Goal: Check status: Check status

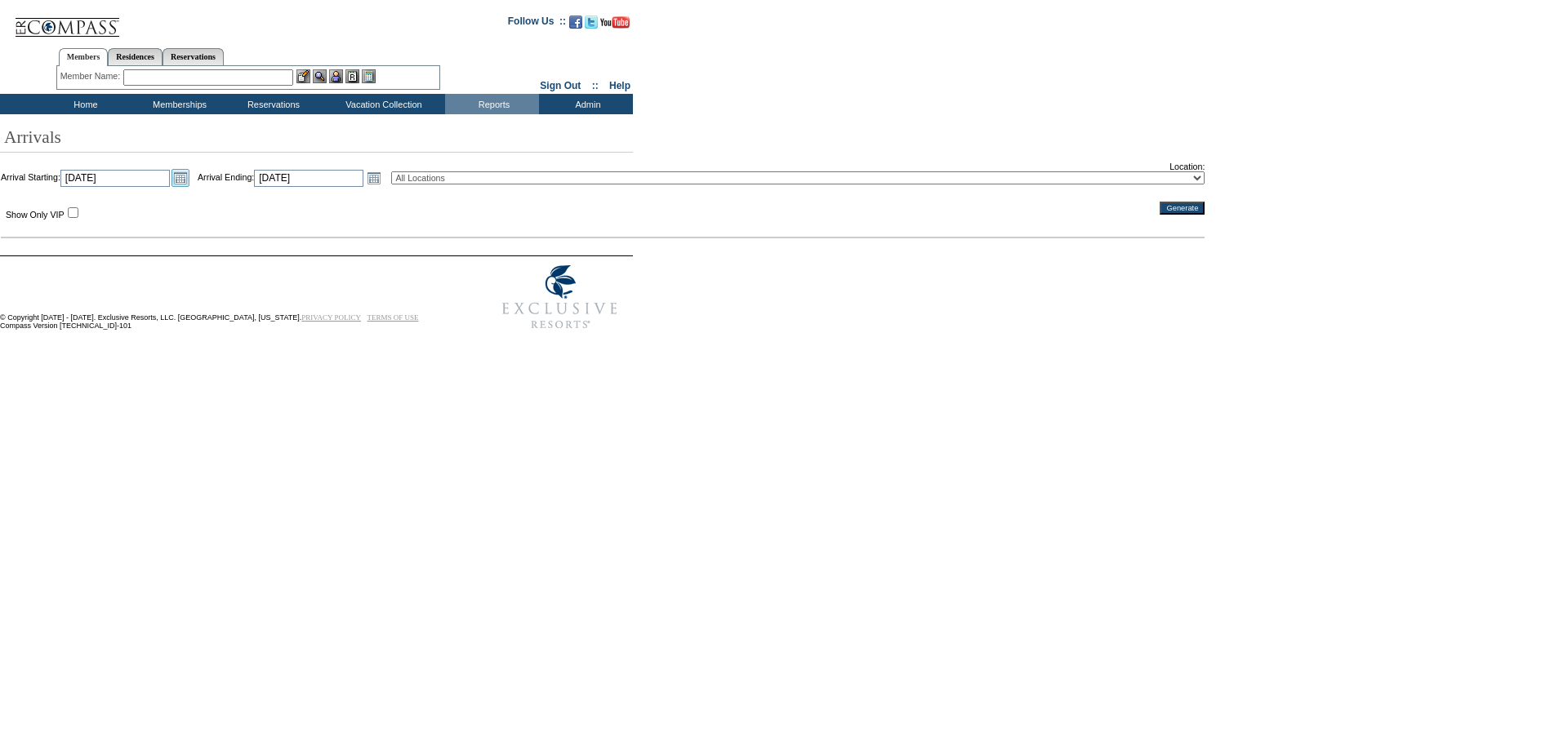
click at [190, 184] on link "Open the calendar popup." at bounding box center [181, 178] width 18 height 18
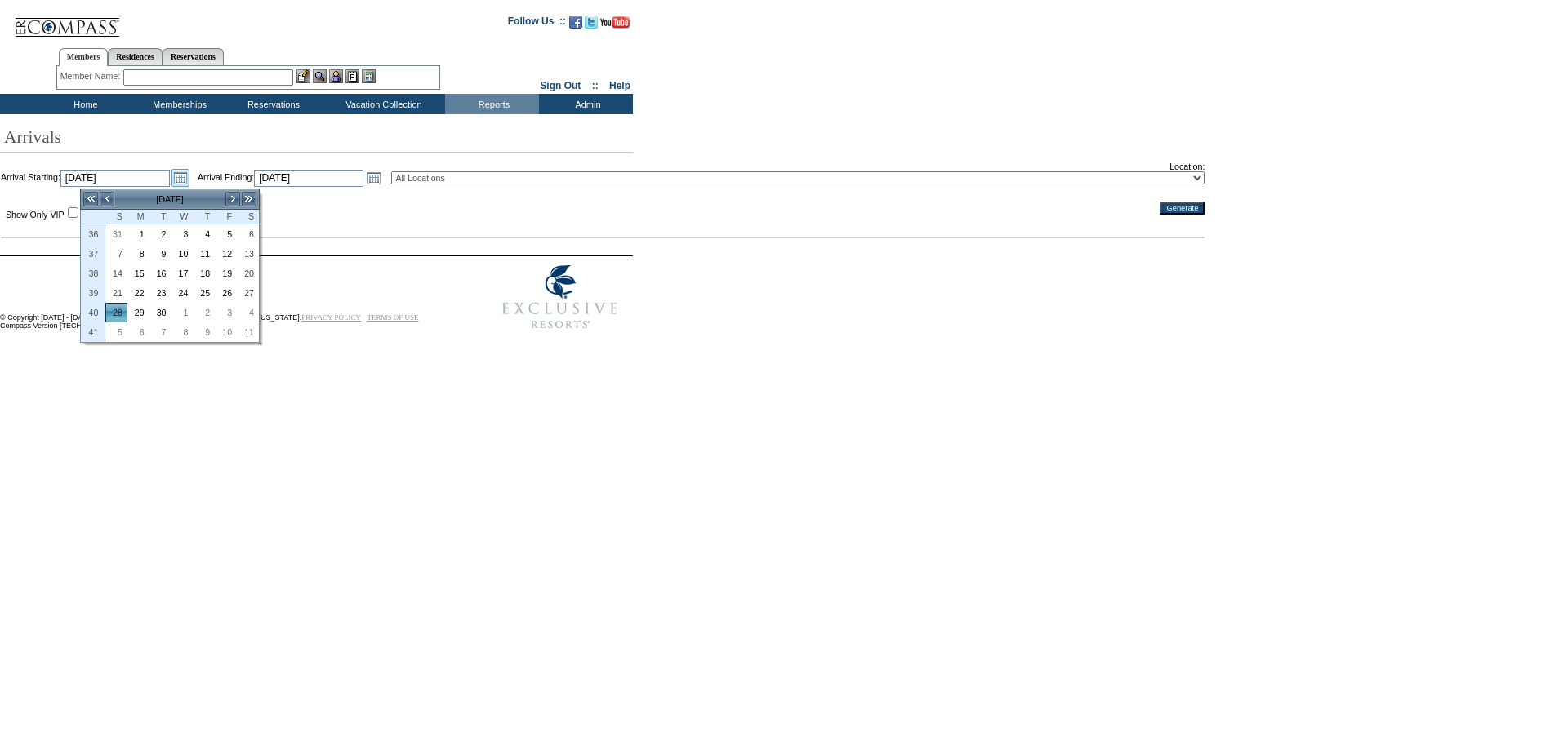
click at [190, 184] on link "Open the calendar popup." at bounding box center [181, 178] width 18 height 18
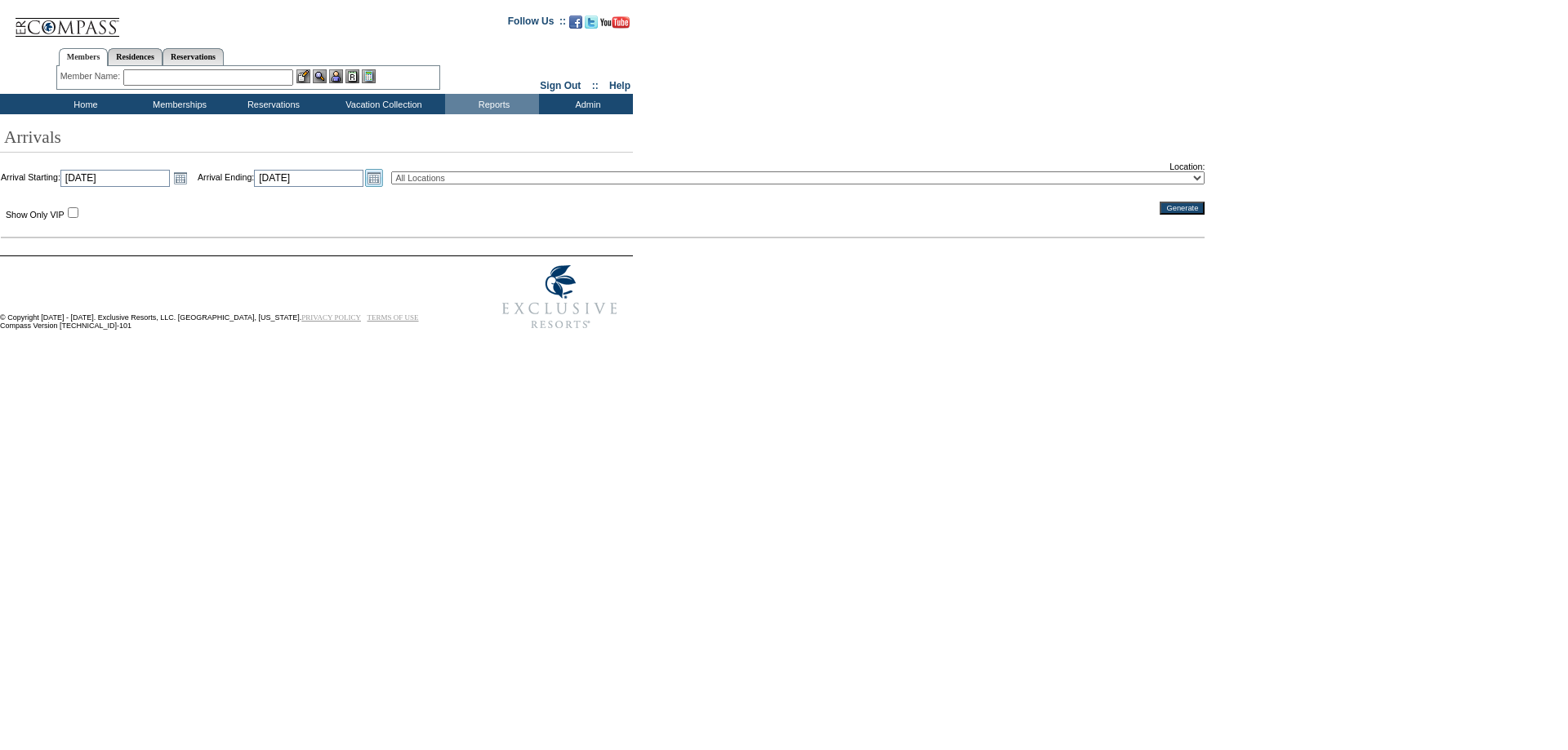
click at [383, 181] on link "Open the calendar popup." at bounding box center [374, 178] width 18 height 18
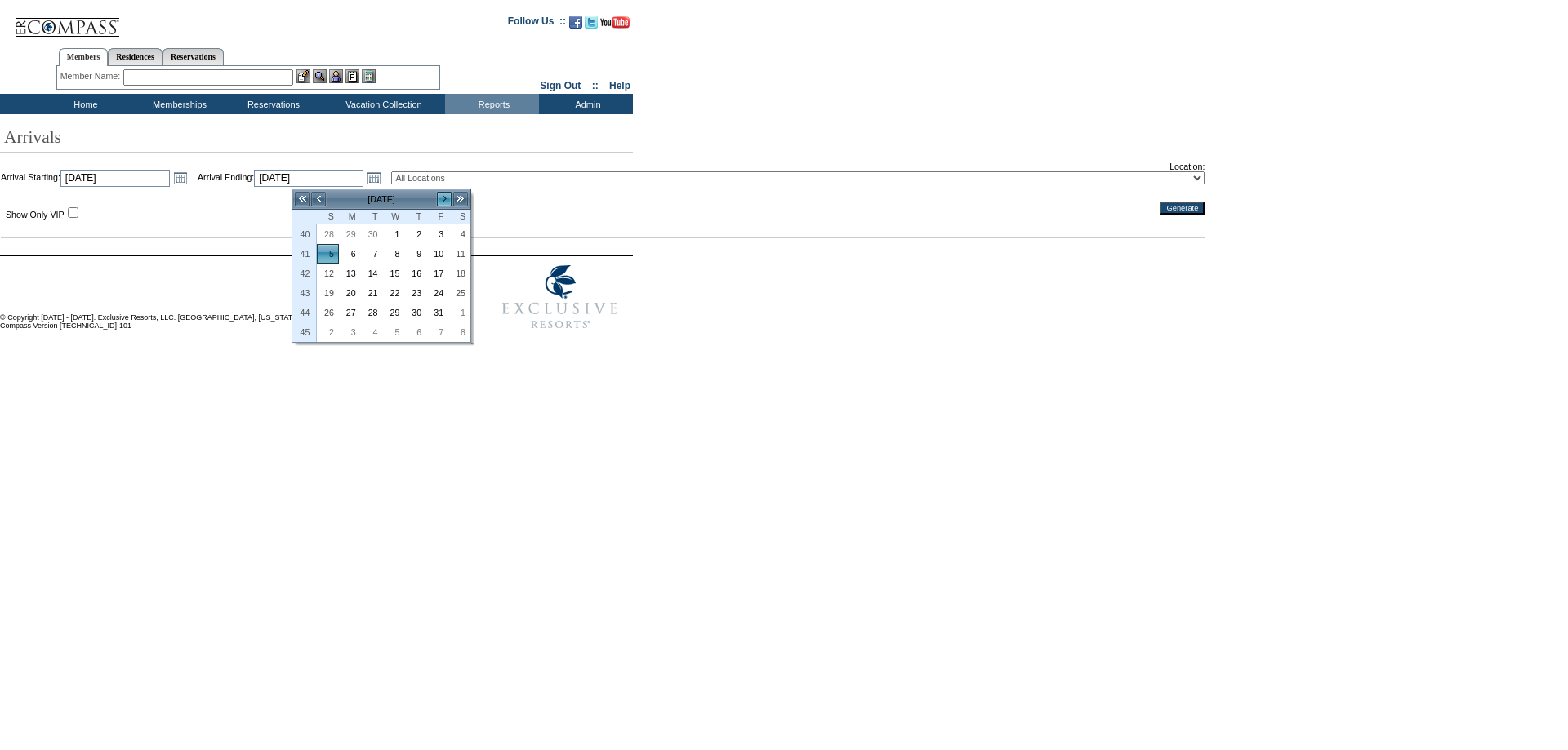
click at [448, 199] on link ">" at bounding box center [444, 199] width 16 height 16
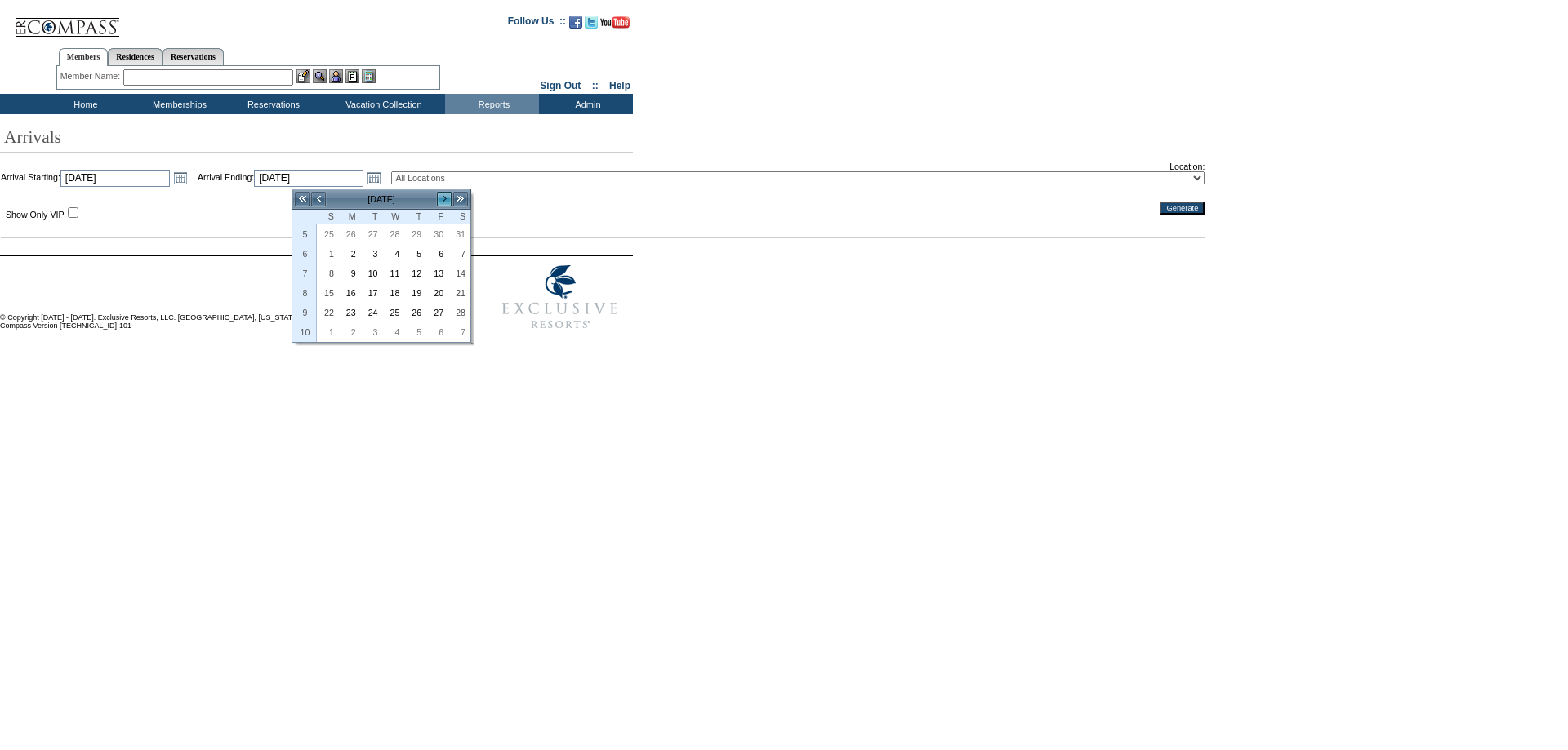
click at [448, 199] on link ">" at bounding box center [444, 199] width 16 height 16
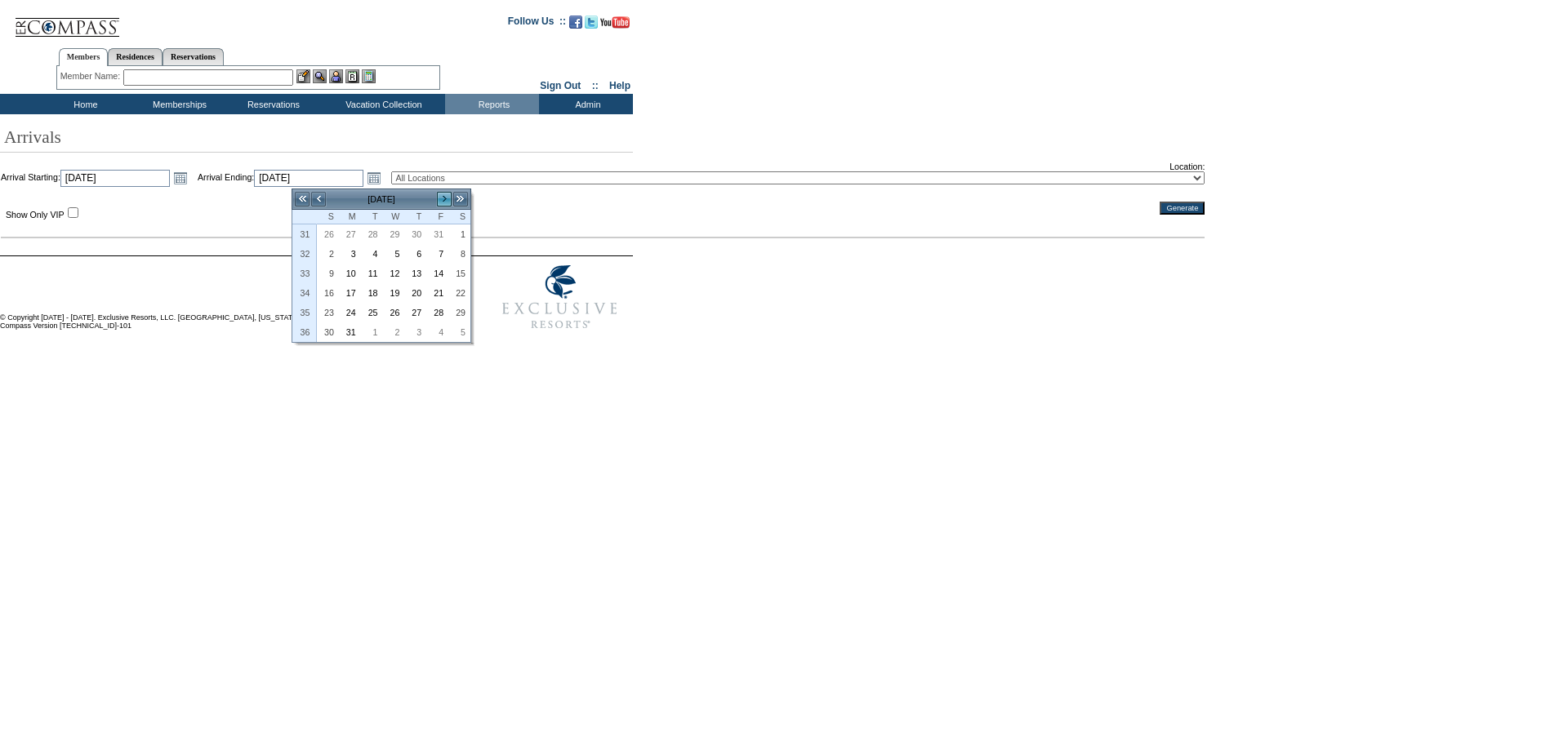
click at [448, 199] on link ">" at bounding box center [444, 199] width 16 height 16
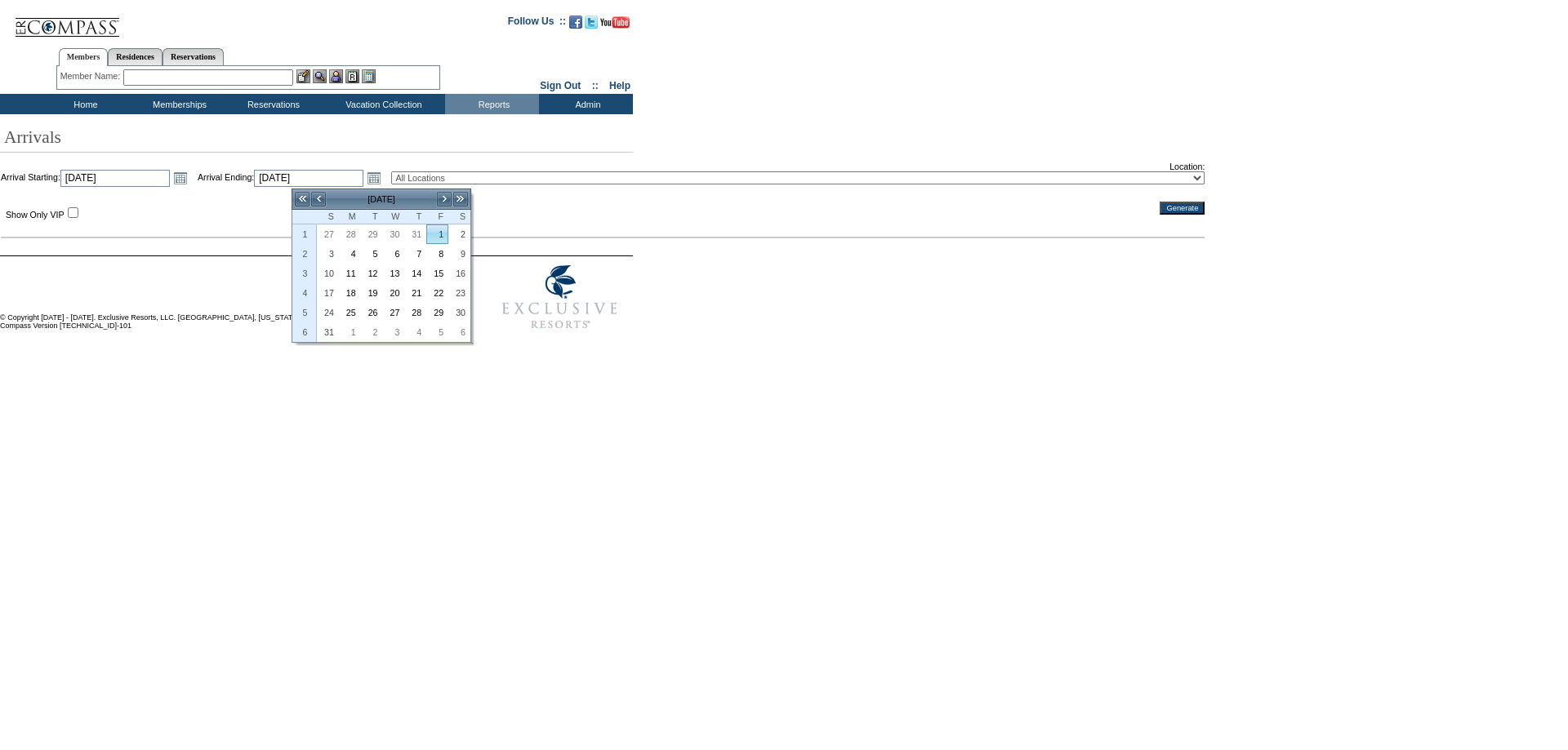
click at [445, 240] on link "1" at bounding box center [437, 235] width 21 height 18
type input "[DATE]"
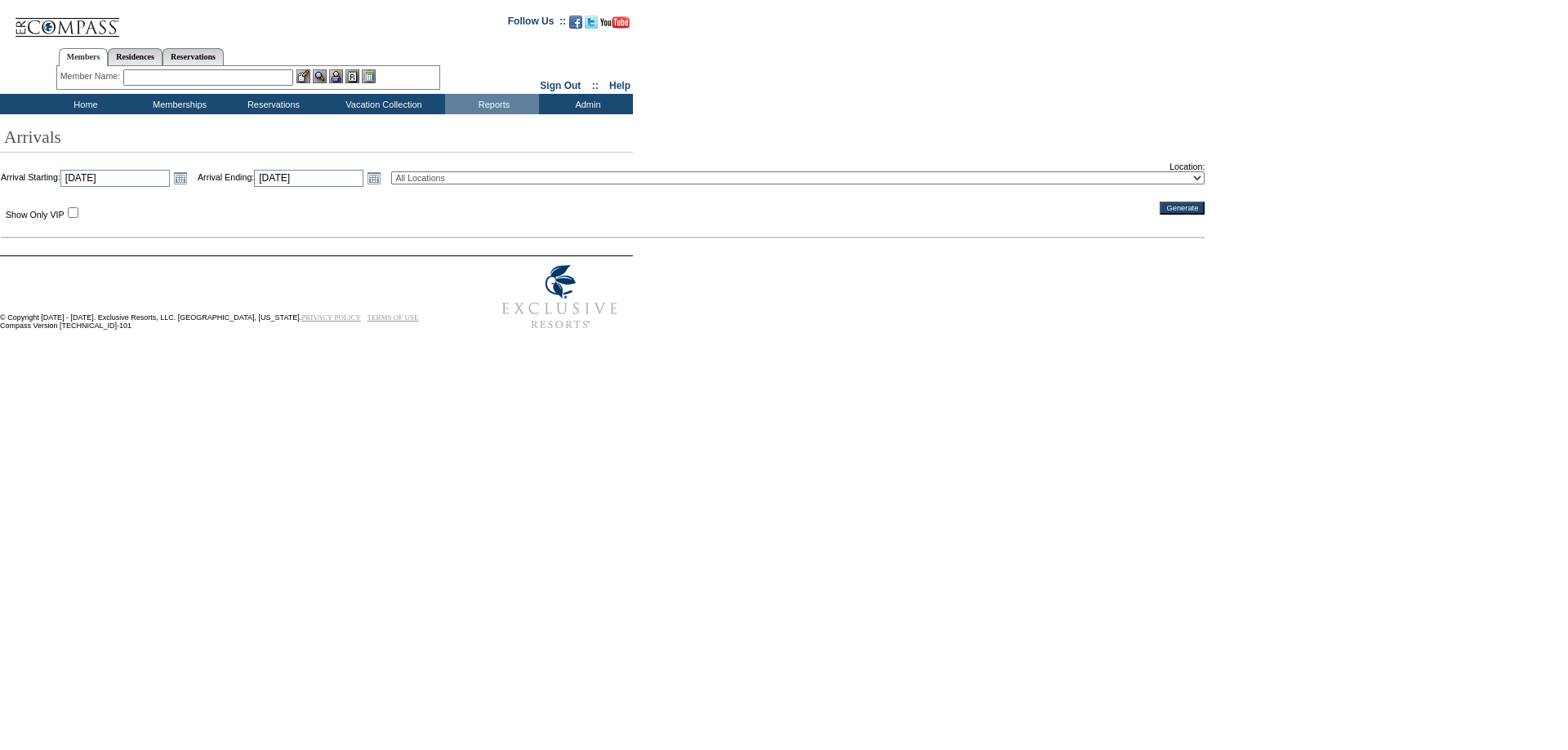
click at [1160, 213] on input "Generate" at bounding box center [1182, 208] width 45 height 13
